Goal: Find specific page/section: Find specific page/section

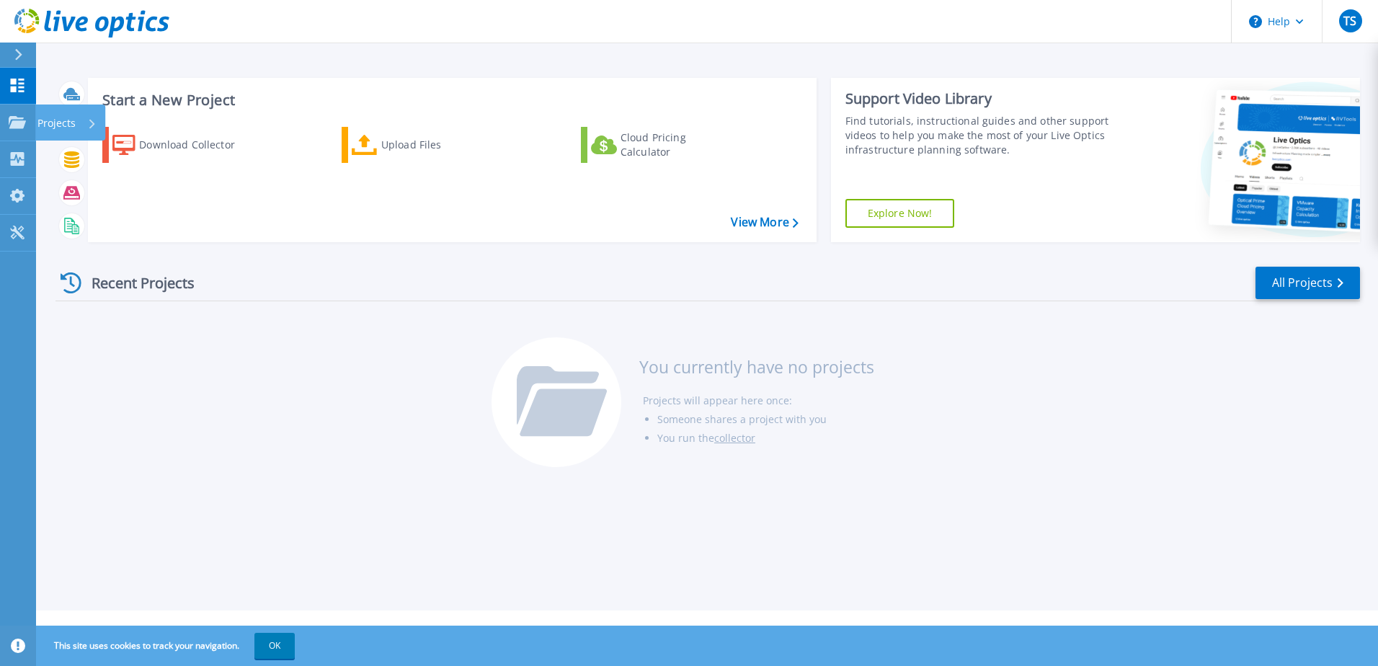
click at [71, 124] on p "Projects" at bounding box center [56, 122] width 38 height 37
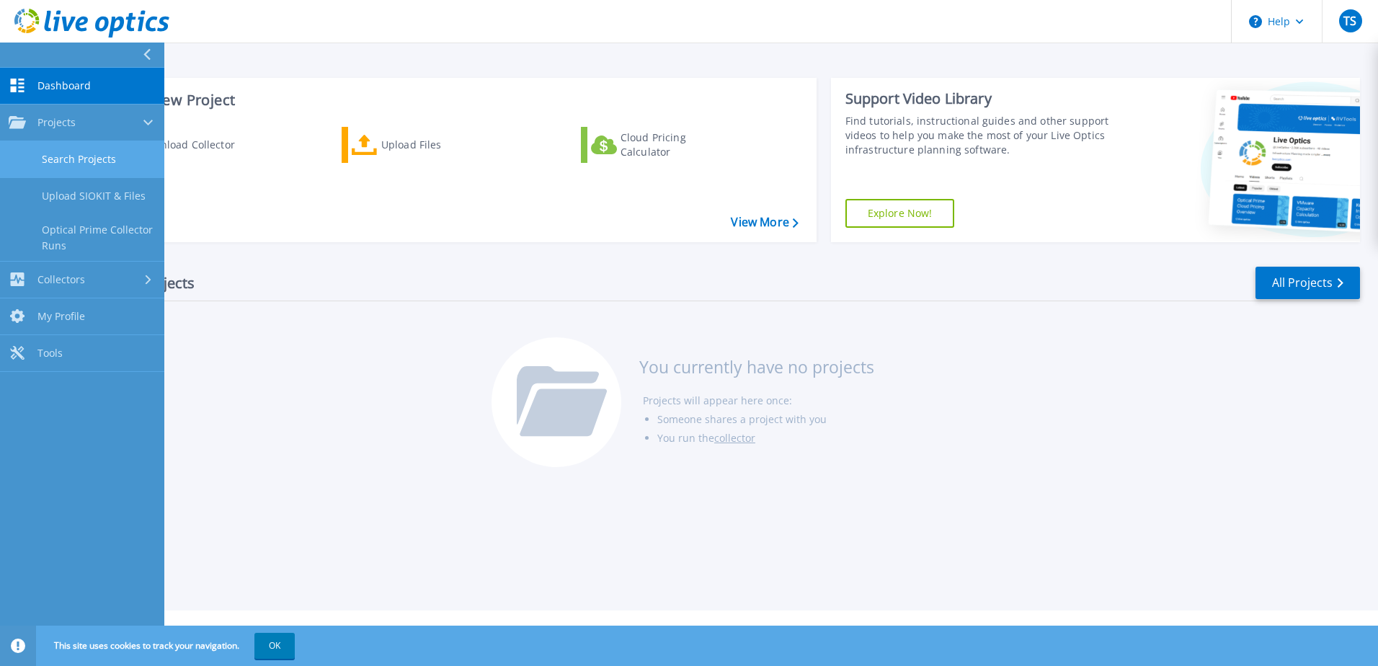
click at [56, 148] on link "Search Projects" at bounding box center [82, 159] width 164 height 37
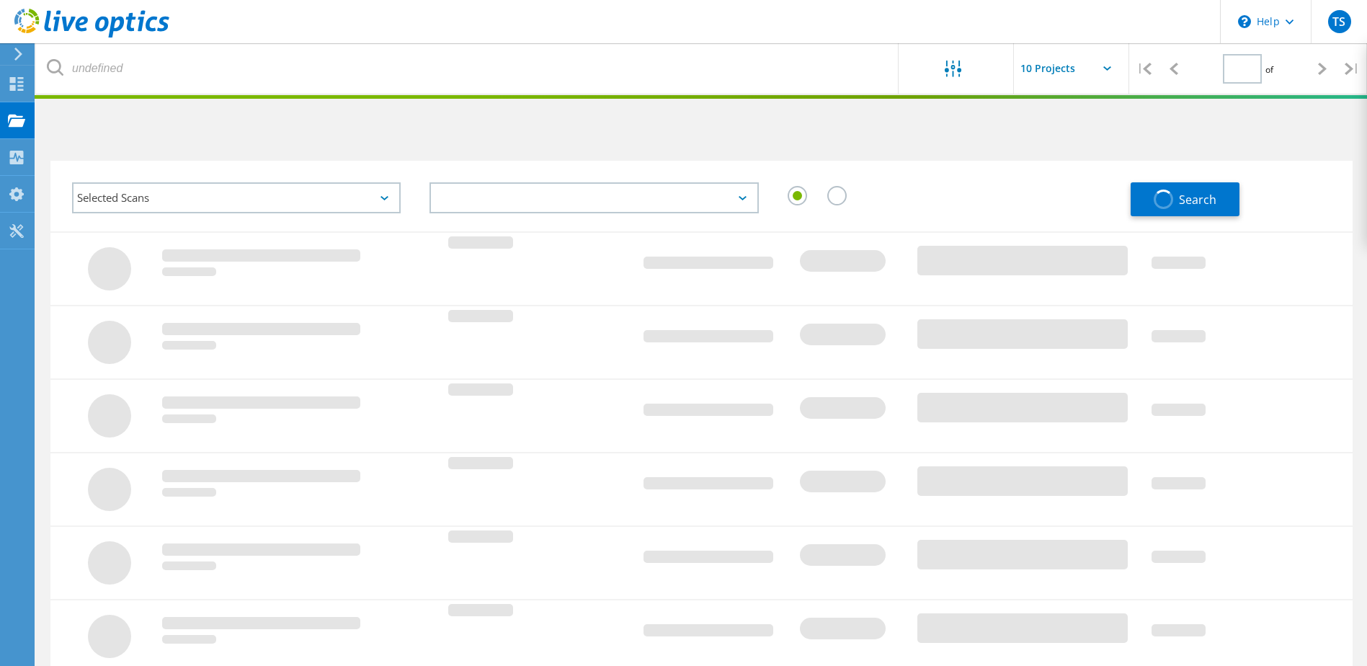
type input "1"
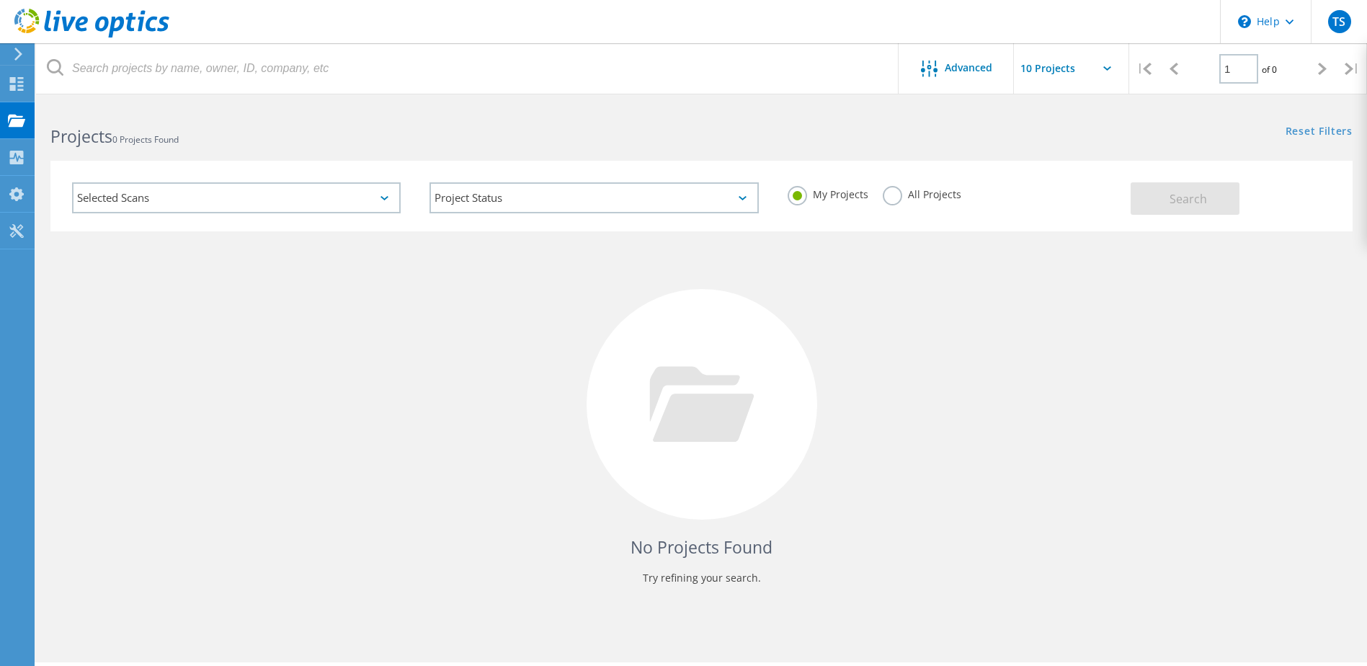
click at [200, 192] on div "Selected Scans" at bounding box center [236, 197] width 329 height 31
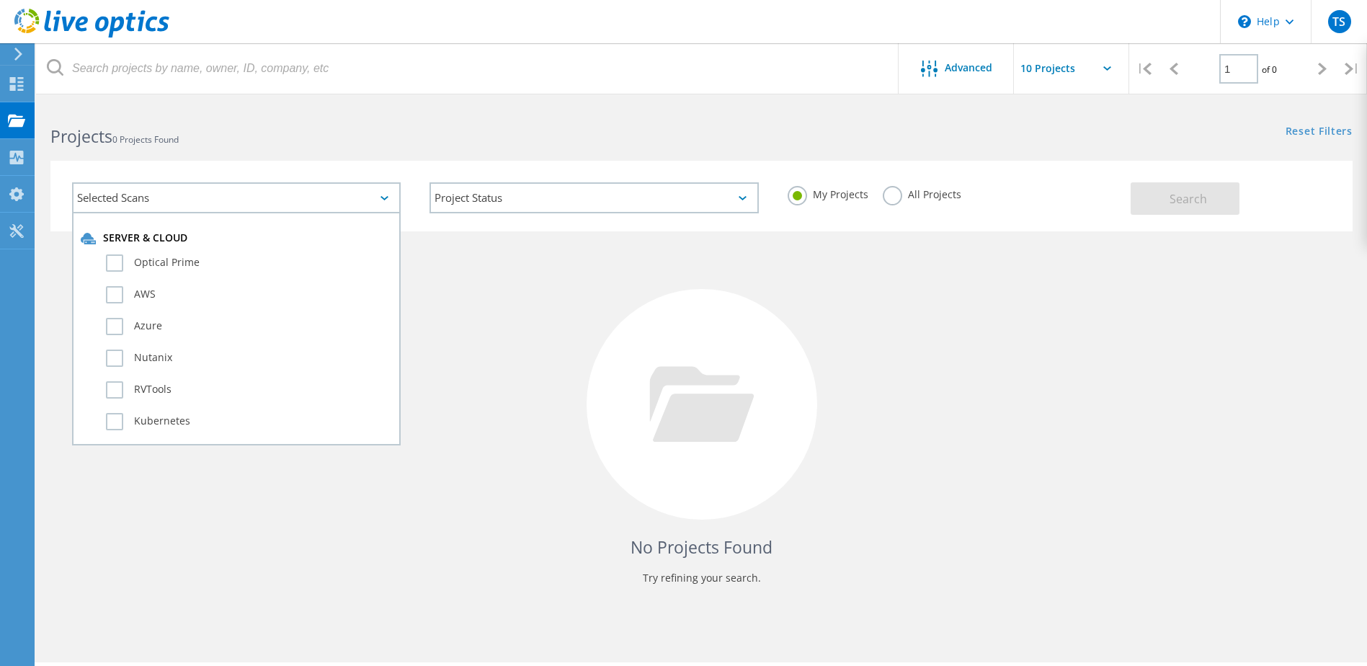
click at [200, 192] on div "Selected Scans" at bounding box center [236, 197] width 329 height 31
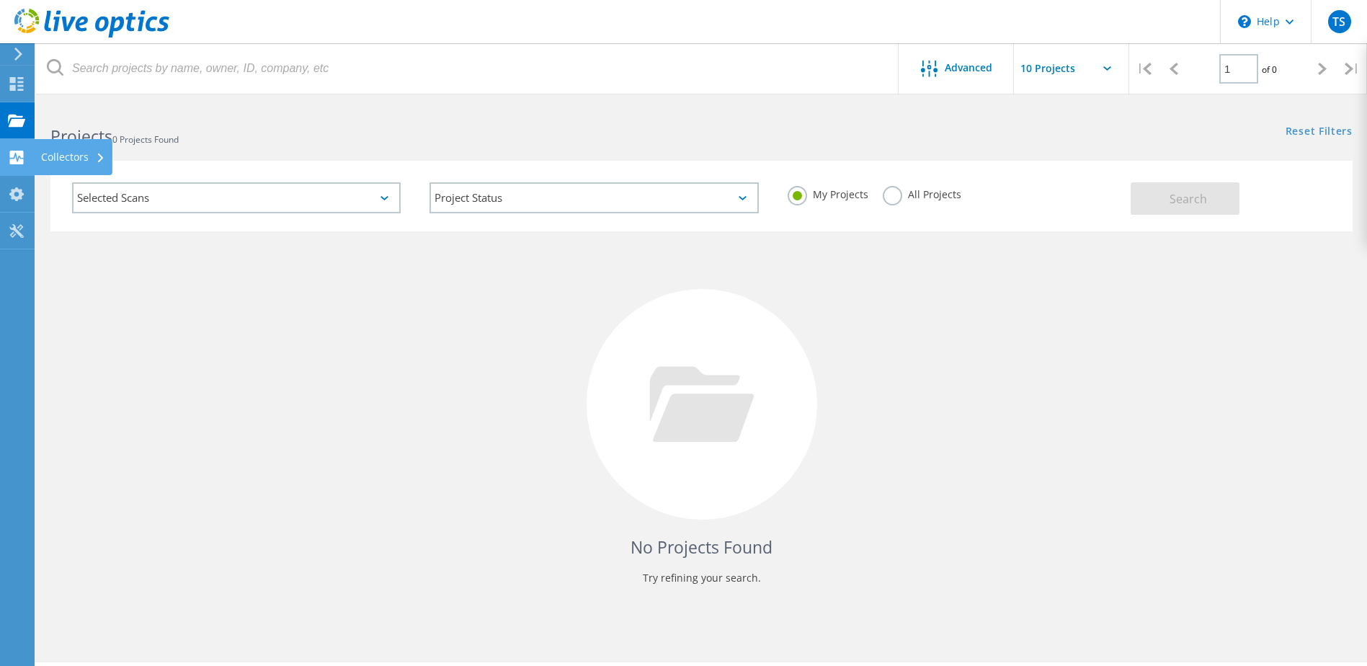
click at [68, 164] on div "Collectors" at bounding box center [73, 157] width 79 height 36
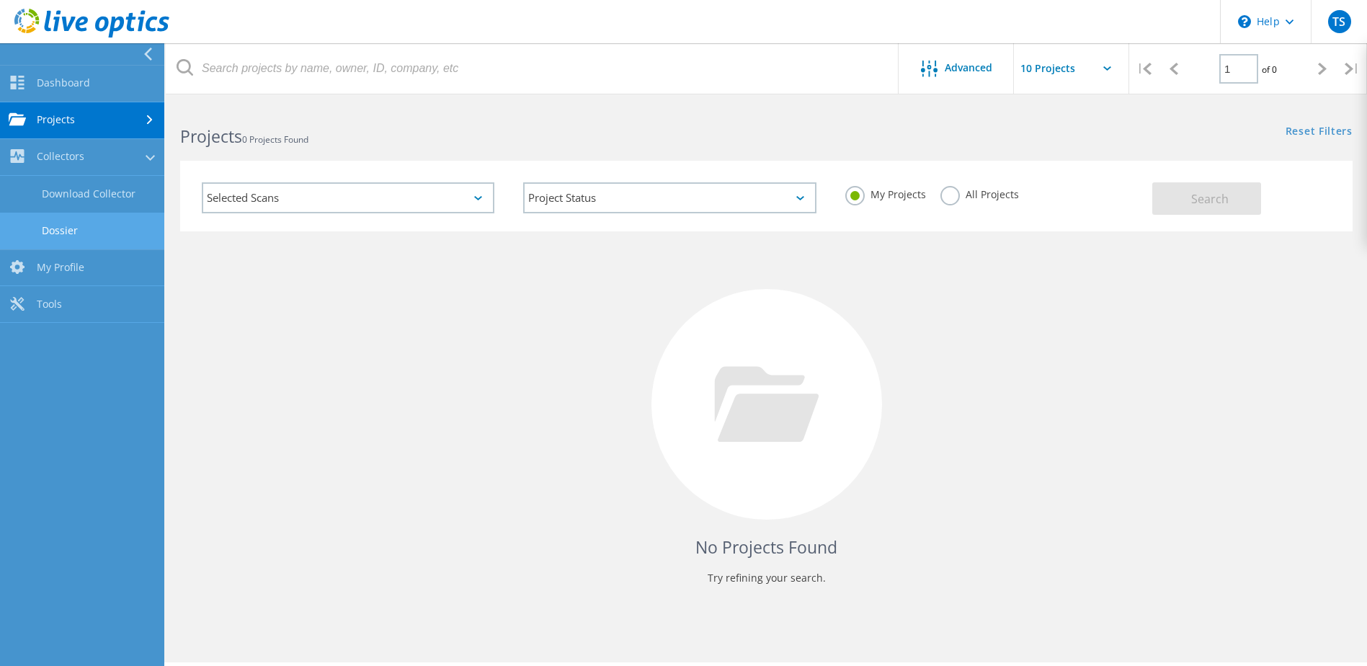
click at [68, 223] on link "Dossier" at bounding box center [82, 231] width 164 height 37
